Goal: Navigation & Orientation: Understand site structure

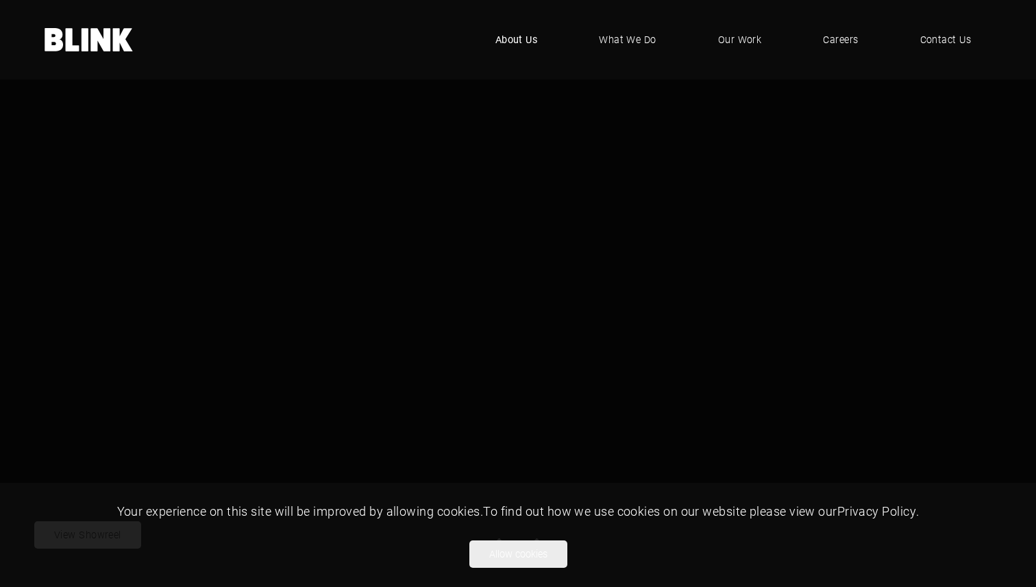
click at [524, 36] on span "About Us" at bounding box center [517, 39] width 42 height 15
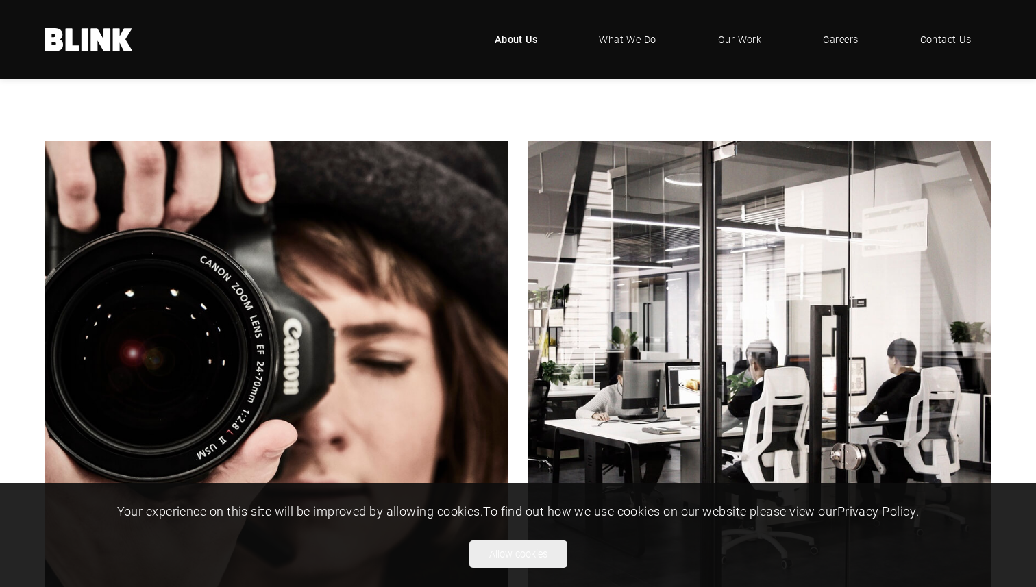
scroll to position [182, 0]
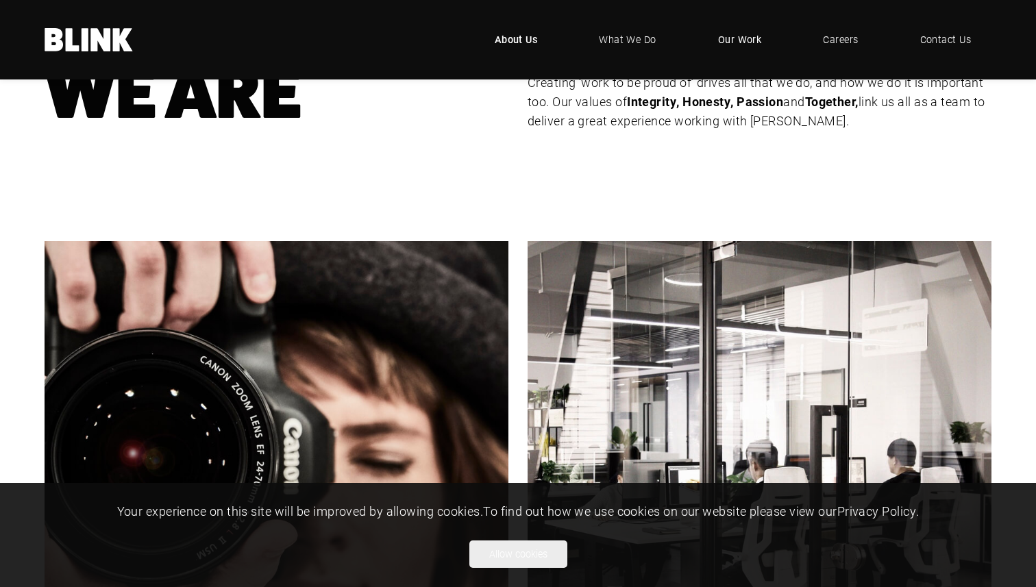
click at [755, 51] on link "Our Work" at bounding box center [740, 39] width 85 height 41
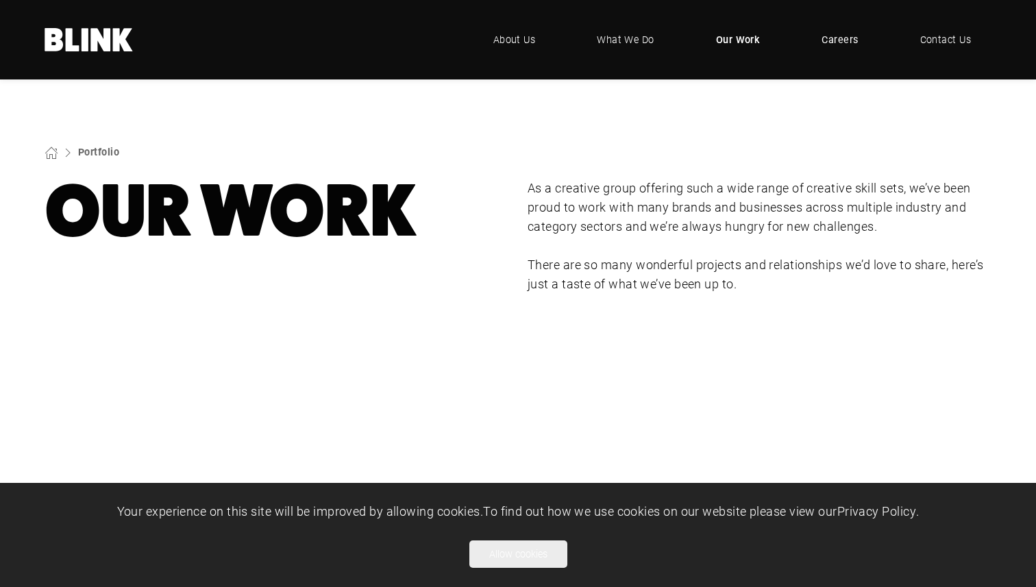
click at [846, 36] on span "Careers" at bounding box center [840, 39] width 36 height 15
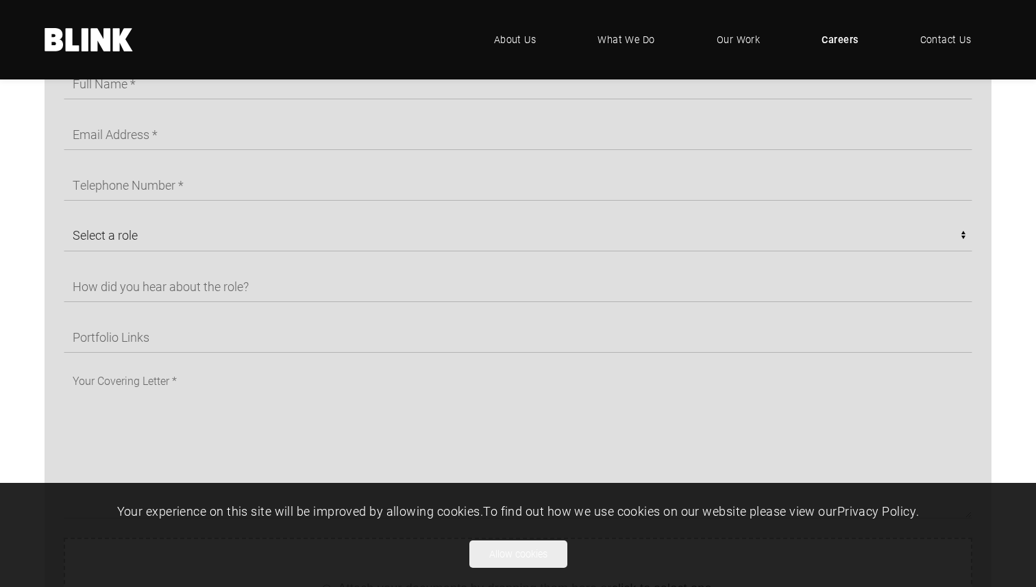
scroll to position [800, 0]
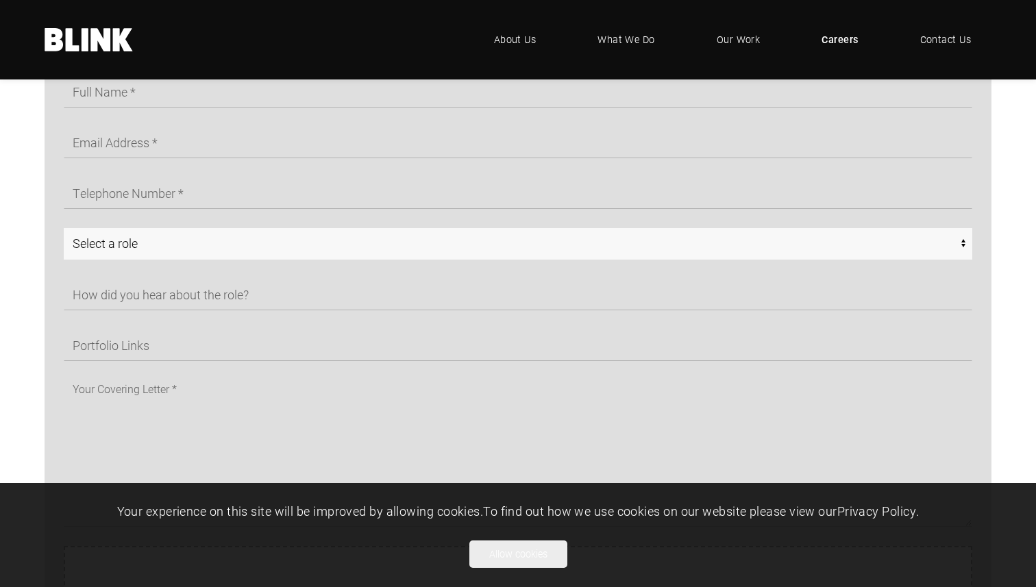
click at [815, 235] on select "Select a role CGI Artists - Manchester Senior CGI Artists - Manchester Any - Ma…" at bounding box center [518, 244] width 909 height 32
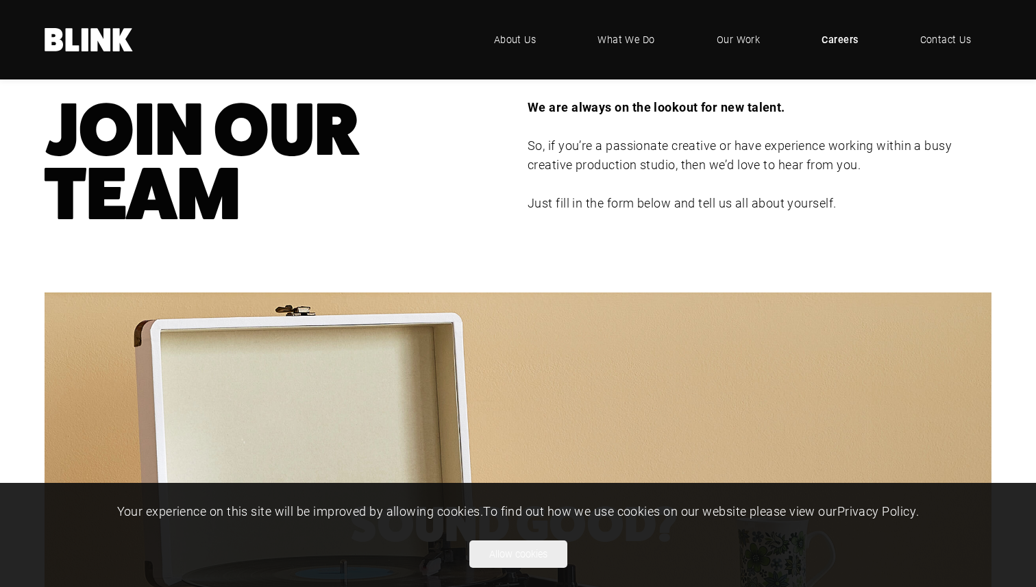
scroll to position [27, 0]
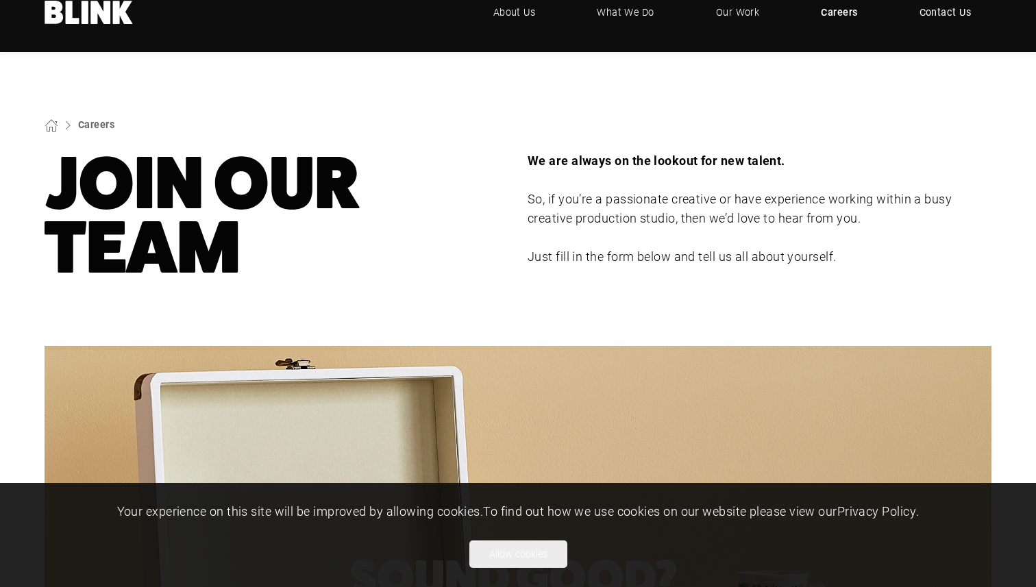
click at [936, 16] on span "Contact Us" at bounding box center [946, 12] width 52 height 15
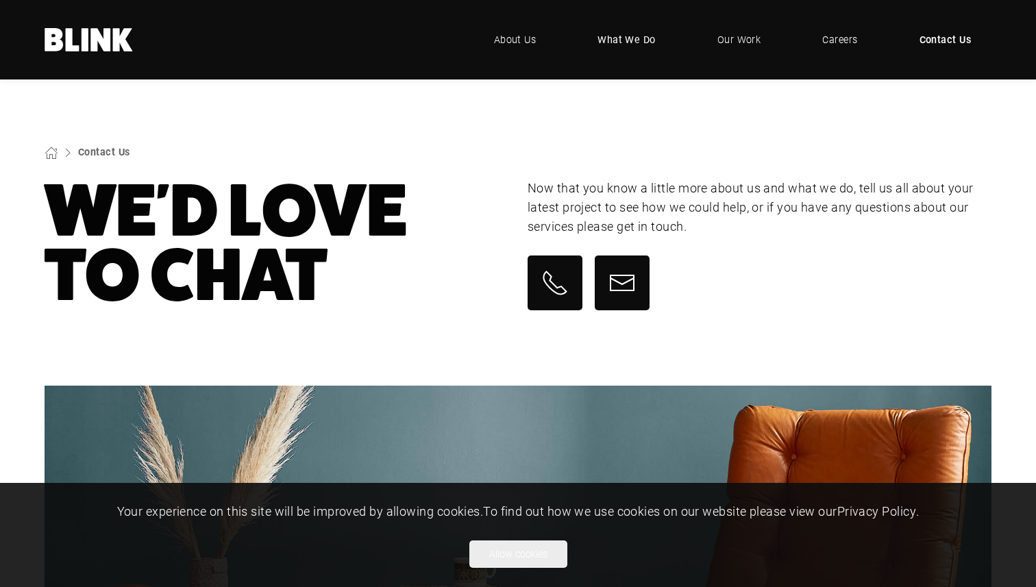
click at [626, 40] on span "What We Do" at bounding box center [627, 39] width 58 height 15
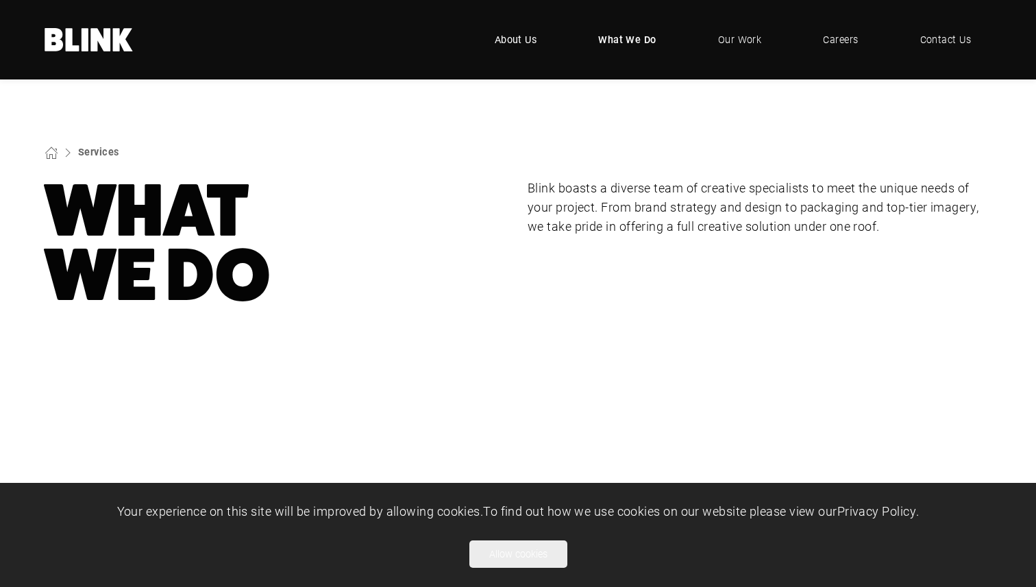
click at [511, 34] on span "About Us" at bounding box center [516, 39] width 42 height 15
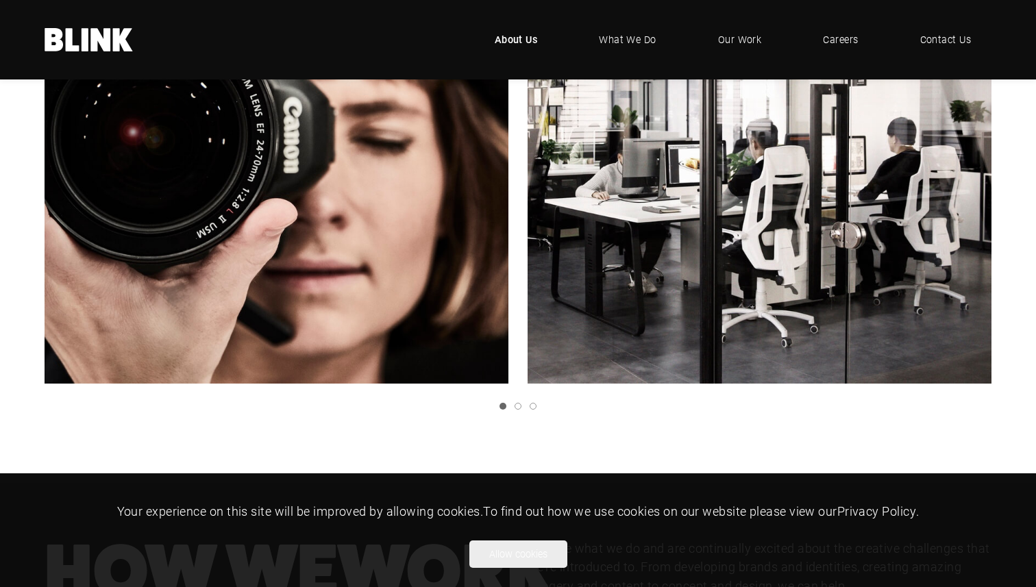
scroll to position [517, 0]
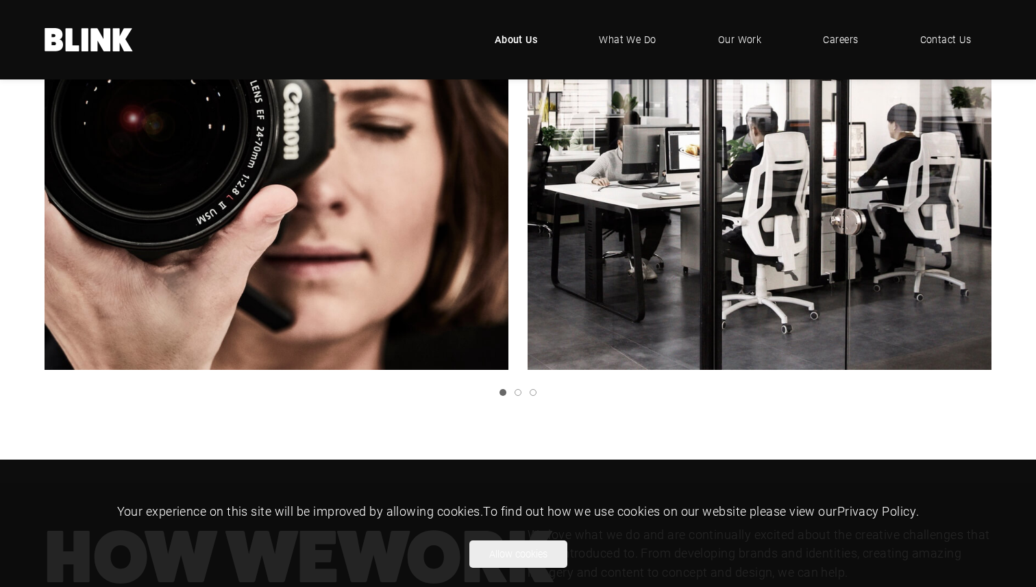
click at [0, 0] on link "Next slide" at bounding box center [0, 0] width 0 height 0
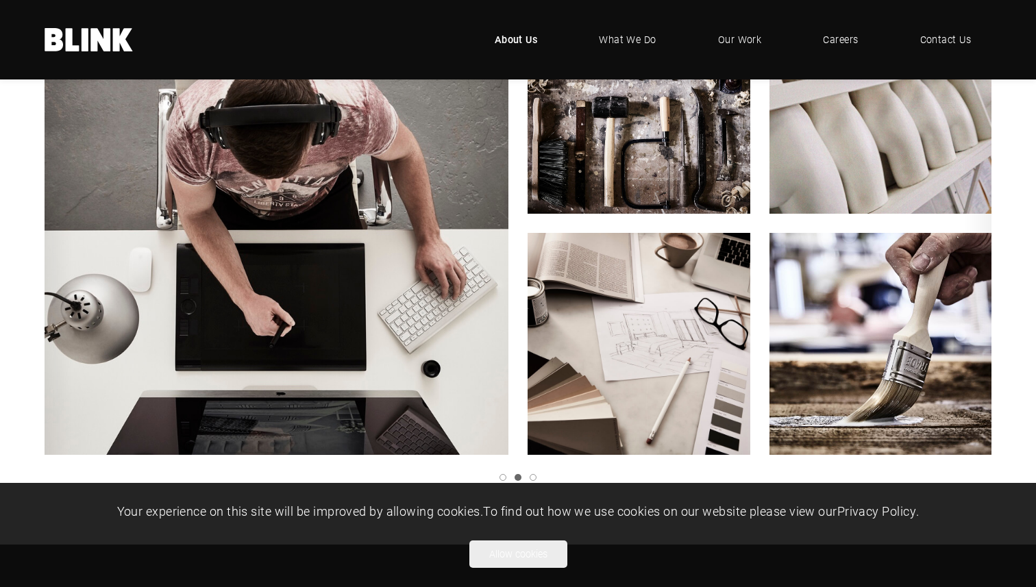
scroll to position [425, 0]
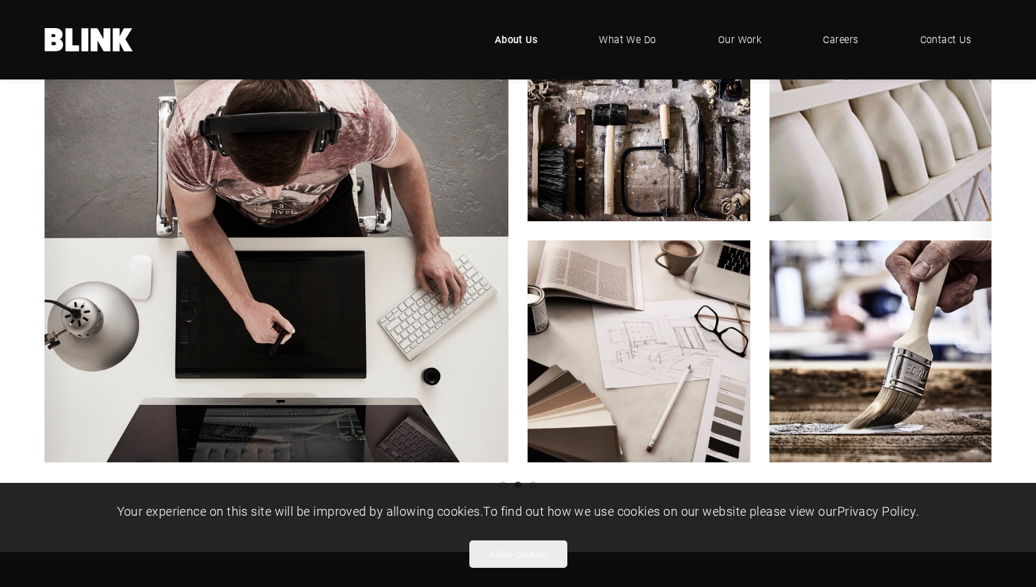
click at [0, 0] on icon "Next slide" at bounding box center [0, 0] width 0 height 0
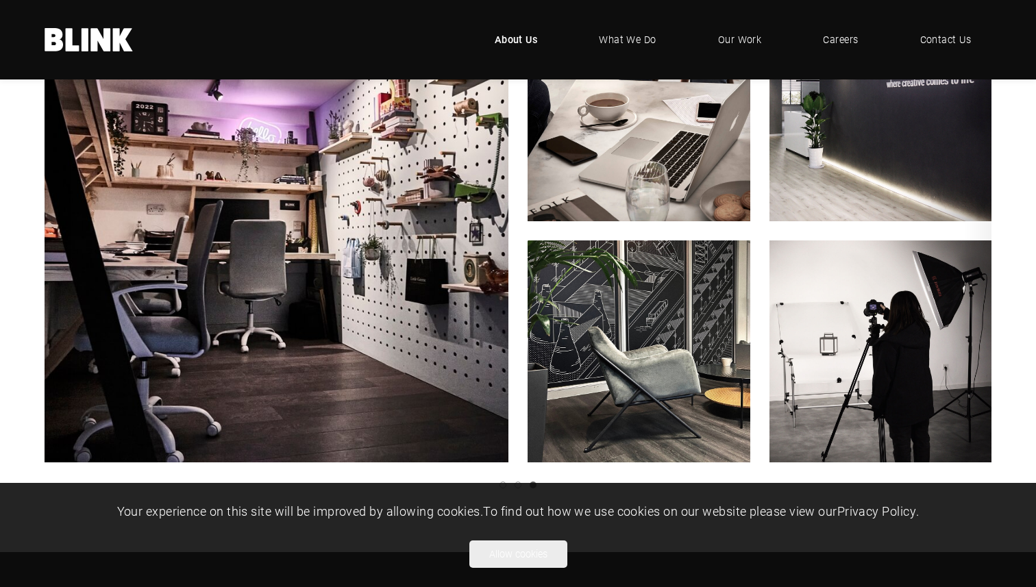
click at [0, 0] on icon "Next slide" at bounding box center [0, 0] width 0 height 0
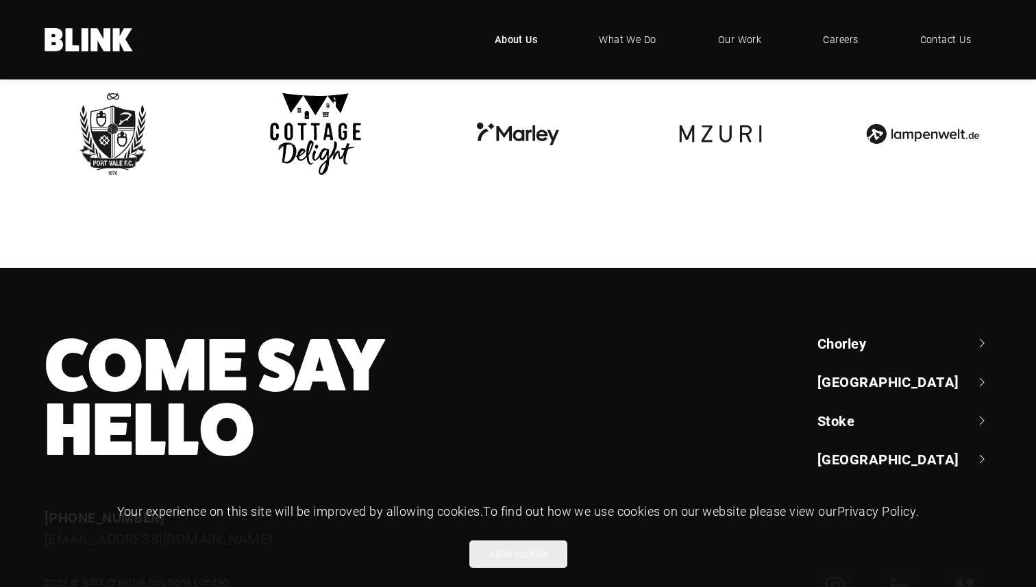
scroll to position [3137, 0]
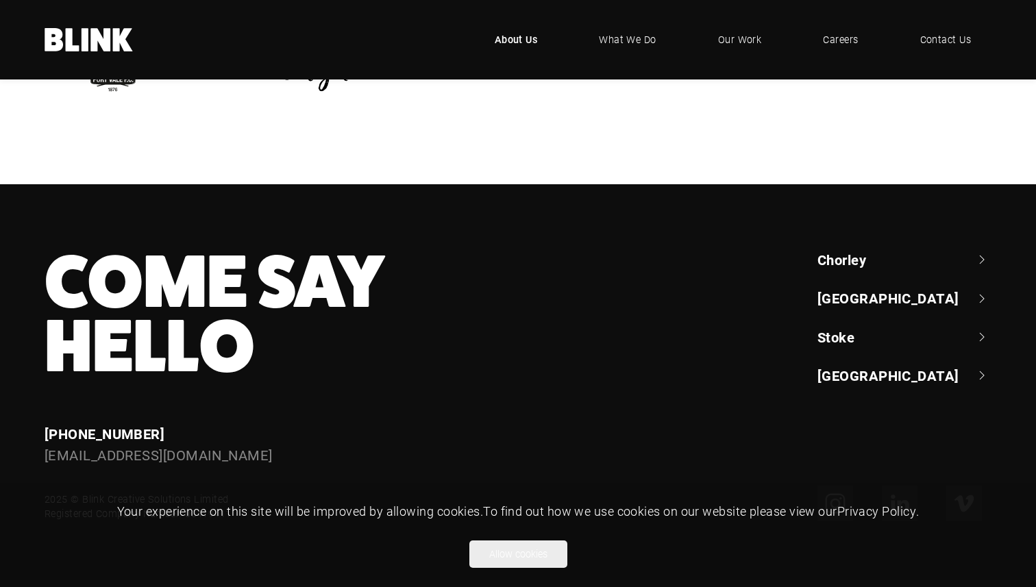
click at [854, 260] on link "Chorley" at bounding box center [905, 259] width 174 height 19
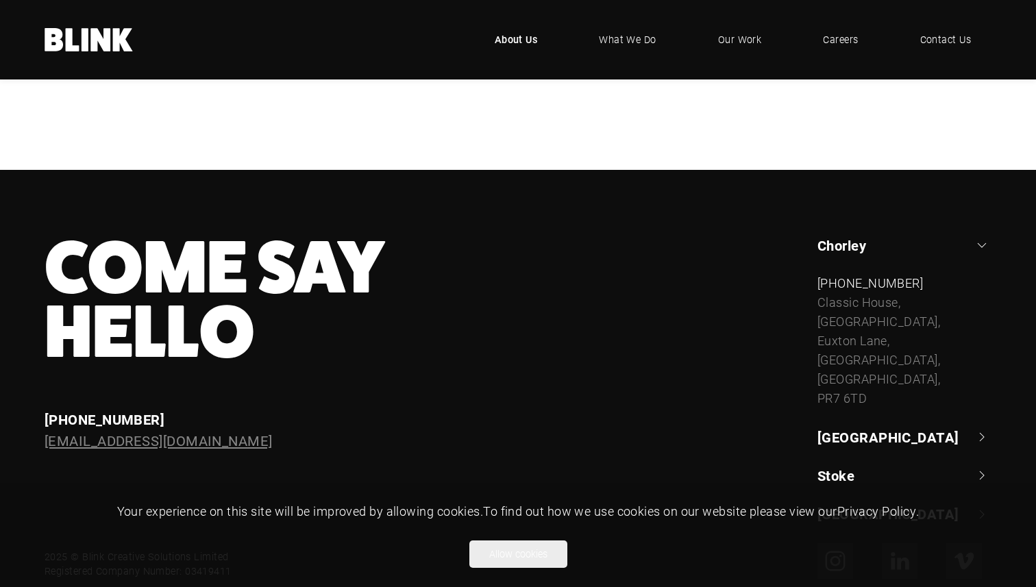
click at [172, 450] on link "[EMAIL_ADDRESS][DOMAIN_NAME]" at bounding box center [159, 441] width 228 height 18
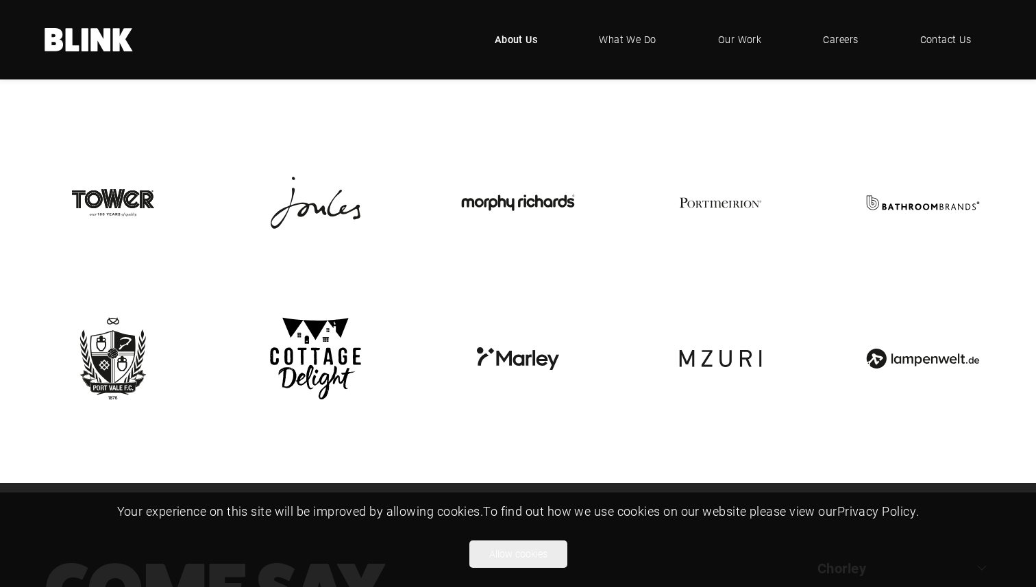
scroll to position [2817, 0]
